Goal: Task Accomplishment & Management: Manage account settings

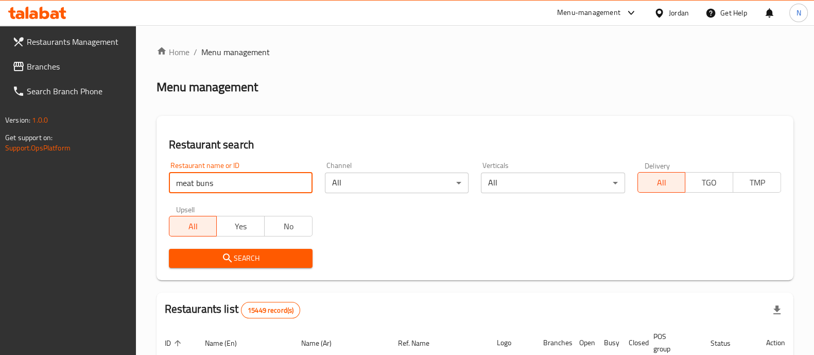
type input "meat buns"
click button "Search" at bounding box center [241, 258] width 144 height 19
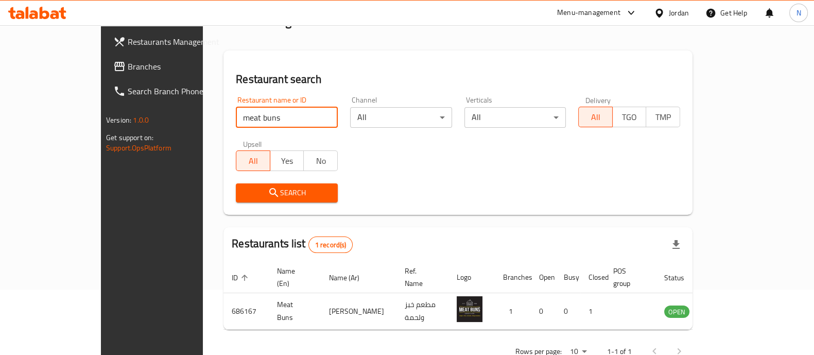
scroll to position [84, 0]
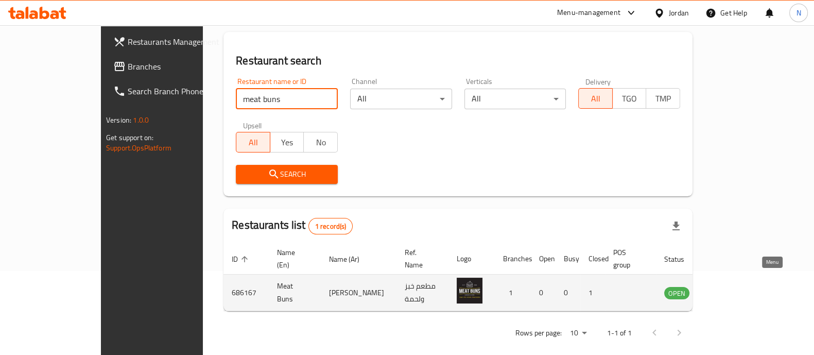
click at [730, 289] on icon "enhanced table" at bounding box center [724, 293] width 11 height 9
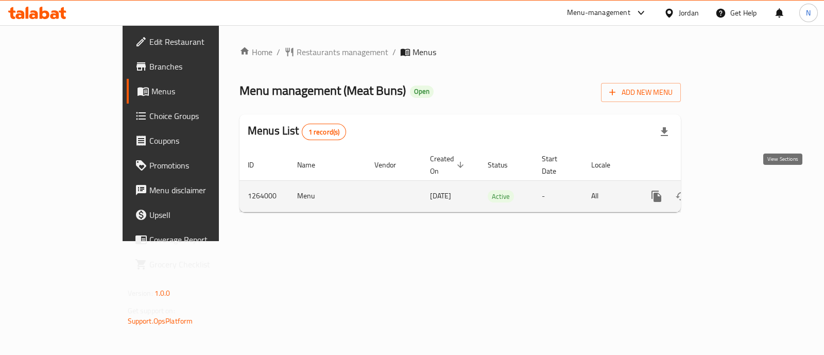
click at [737, 190] on icon "enhanced table" at bounding box center [731, 196] width 12 height 12
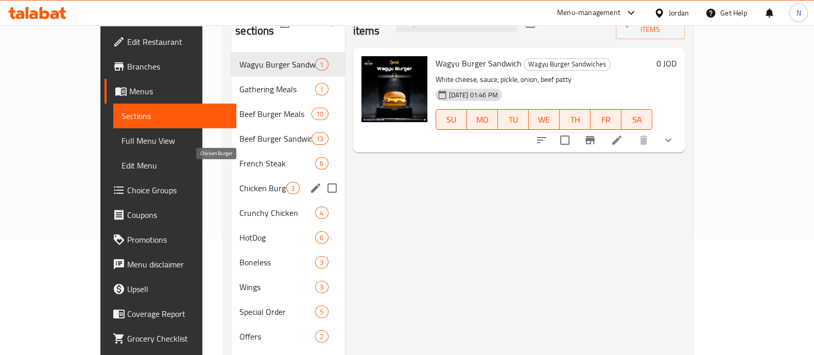
scroll to position [128, 0]
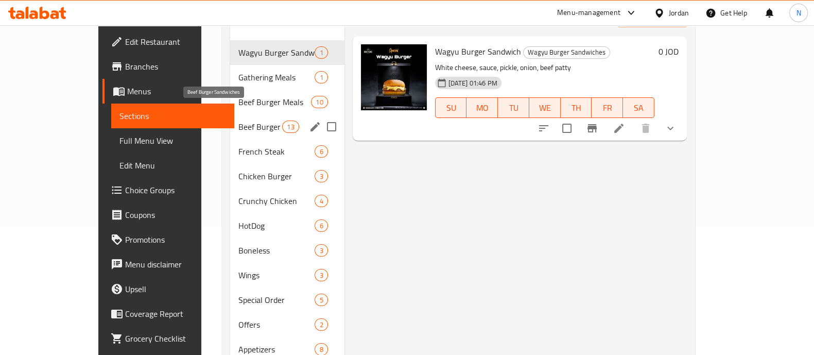
click at [238, 121] on span "Beef Burger Sandwiches" at bounding box center [260, 127] width 44 height 12
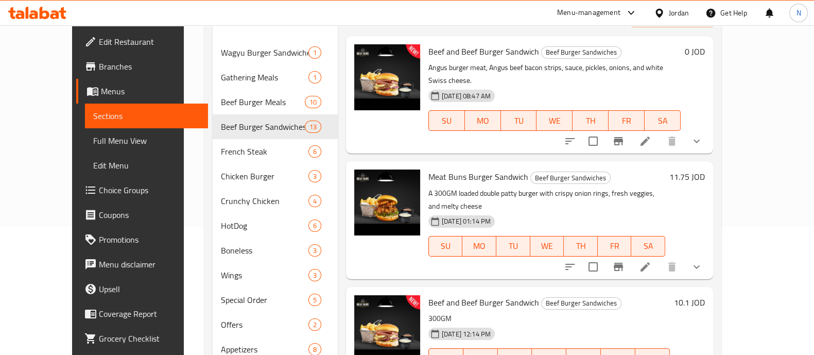
click at [650, 136] on icon at bounding box center [645, 140] width 9 height 9
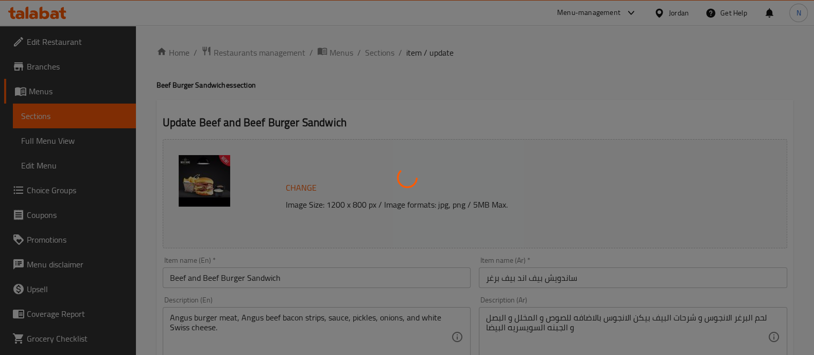
type input "اختيارك لحجم الساندويش"
type input "1"
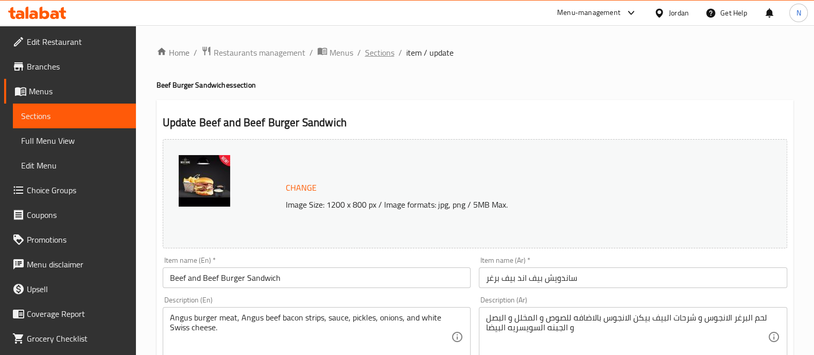
click at [386, 55] on span "Sections" at bounding box center [379, 52] width 29 height 12
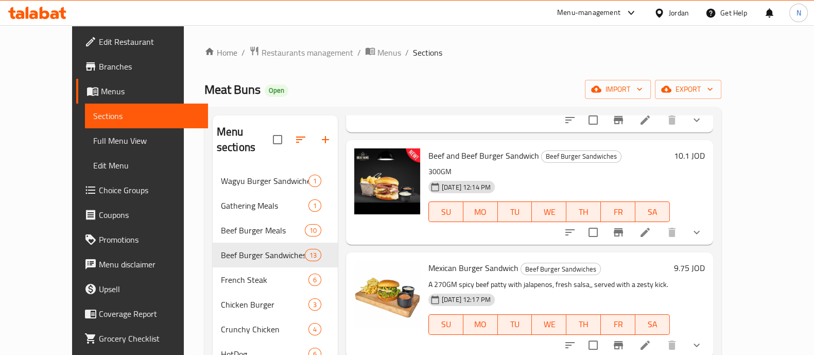
scroll to position [322, 0]
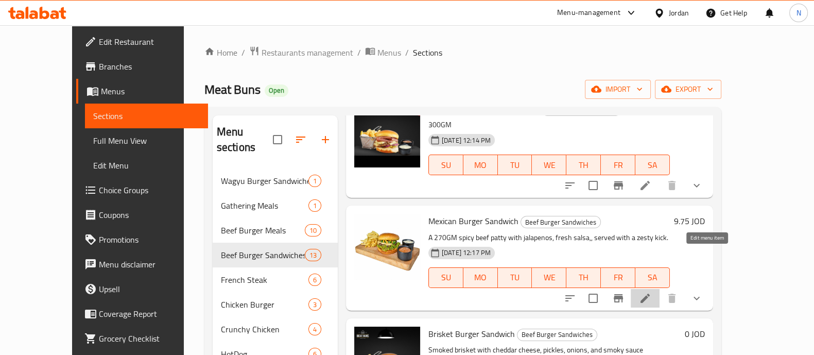
click at [652, 292] on icon at bounding box center [645, 298] width 12 height 12
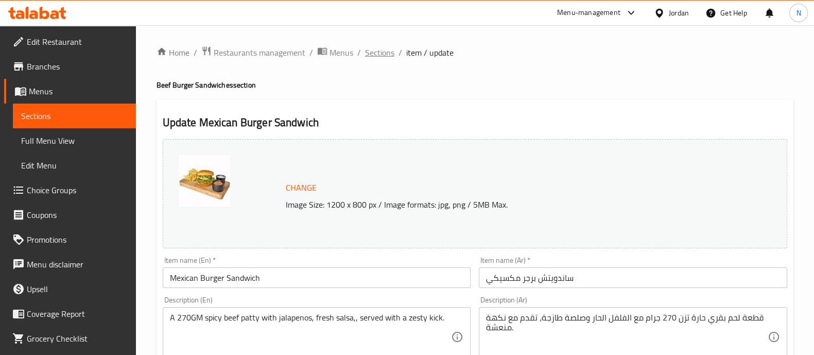
click at [373, 48] on span "Sections" at bounding box center [379, 52] width 29 height 12
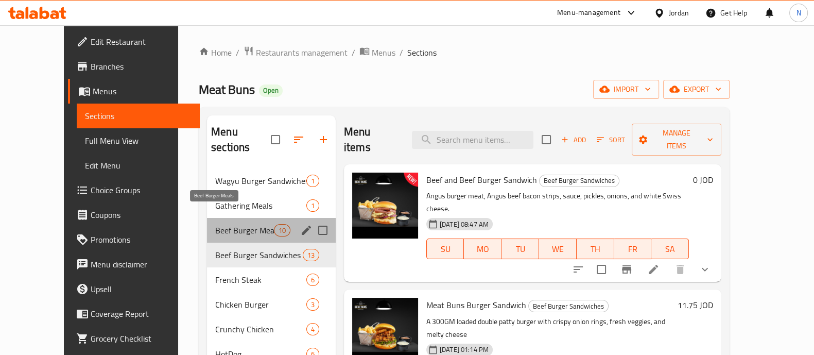
click at [224, 224] on span "Beef Burger Meals" at bounding box center [244, 230] width 58 height 12
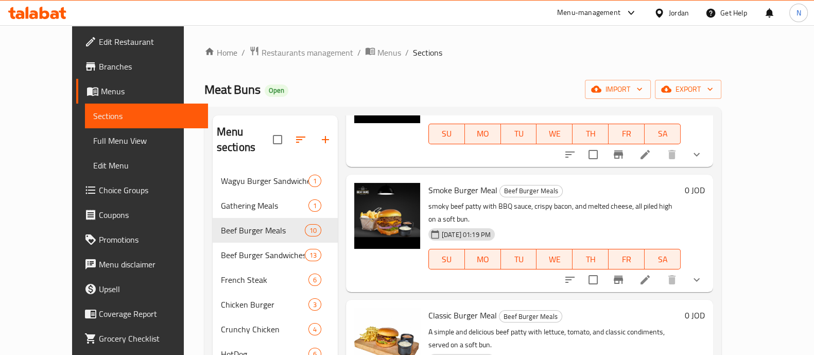
scroll to position [534, 0]
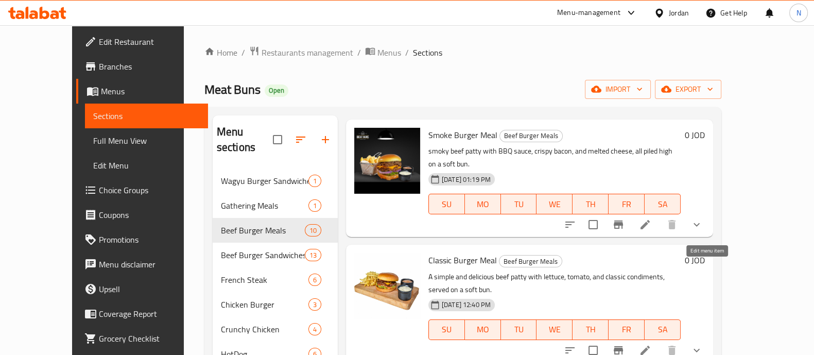
click at [652, 344] on icon at bounding box center [645, 350] width 12 height 12
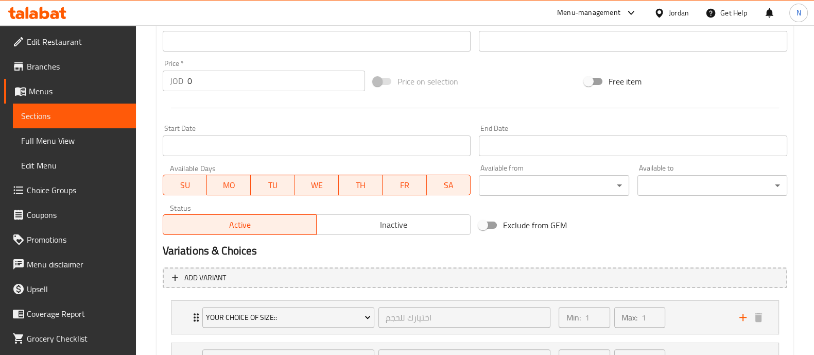
scroll to position [442, 0]
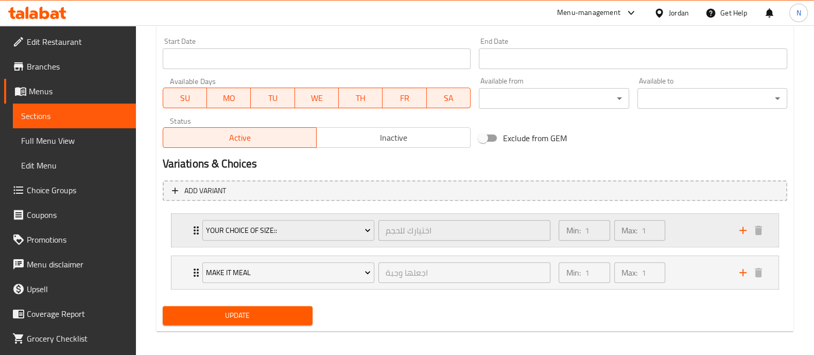
click at [175, 242] on div "Your Choice Of Size:: اختيارك للحجم ​ Min: 1 ​ Max: 1 ​" at bounding box center [475, 230] width 607 height 33
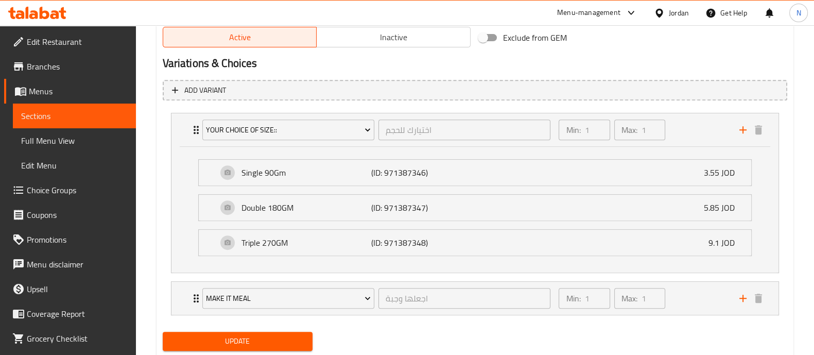
scroll to position [571, 0]
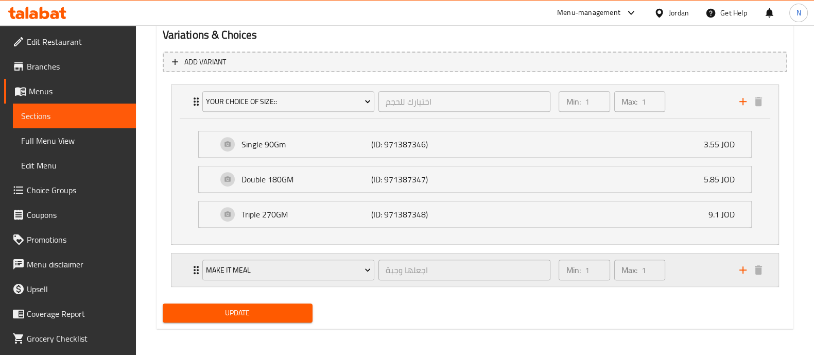
click at [192, 269] on icon "Expand" at bounding box center [196, 270] width 12 height 12
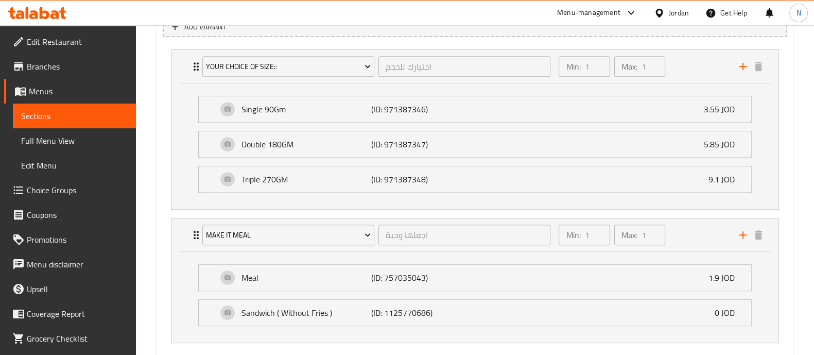
scroll to position [635, 0]
